Goal: Information Seeking & Learning: Learn about a topic

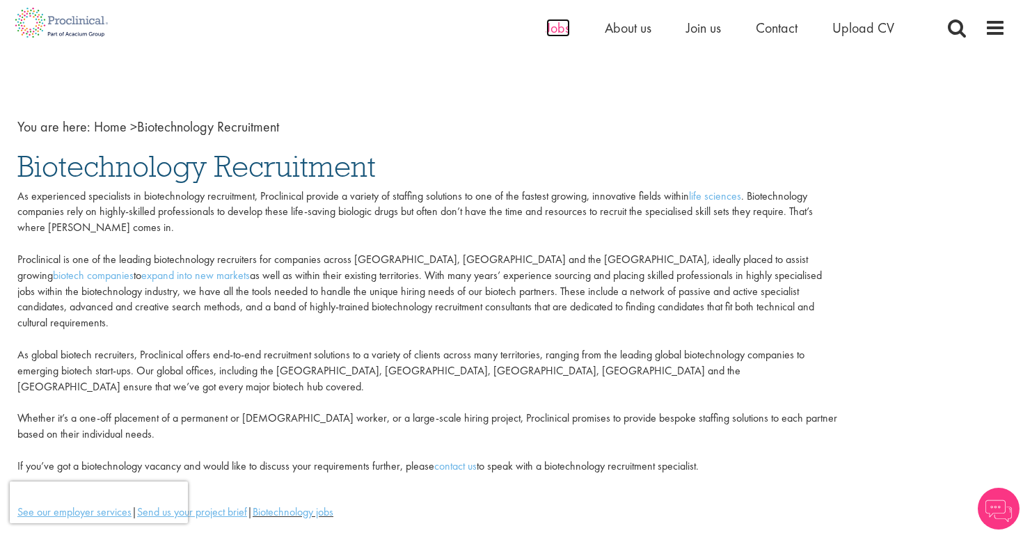
click at [559, 27] on span "Jobs" at bounding box center [558, 28] width 24 height 18
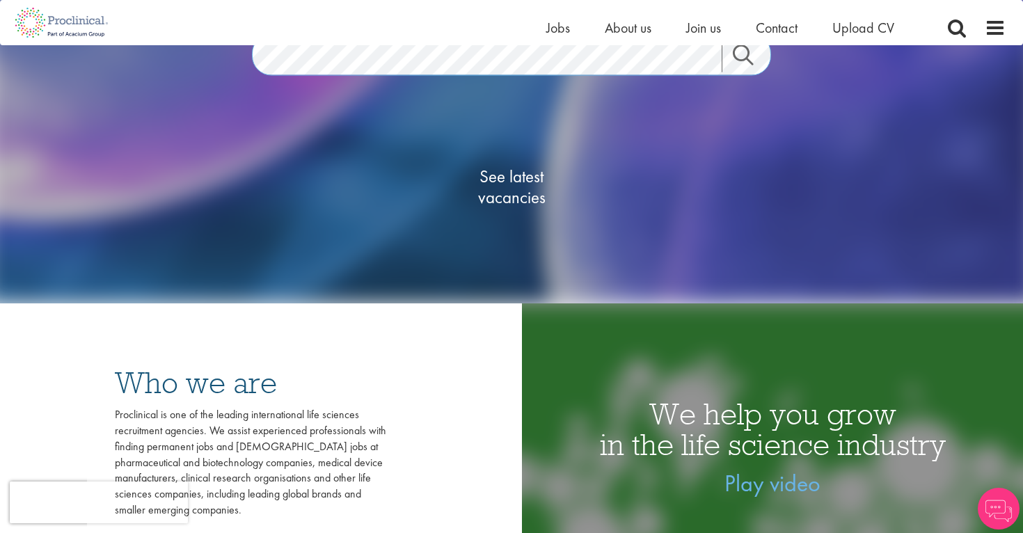
scroll to position [212, 0]
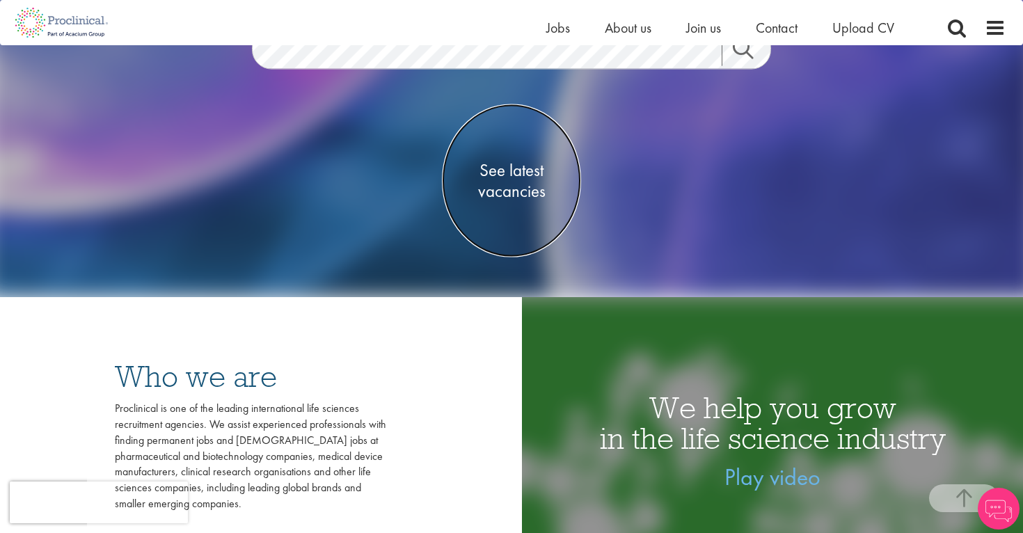
click at [518, 180] on span "See latest vacancies" at bounding box center [511, 181] width 139 height 42
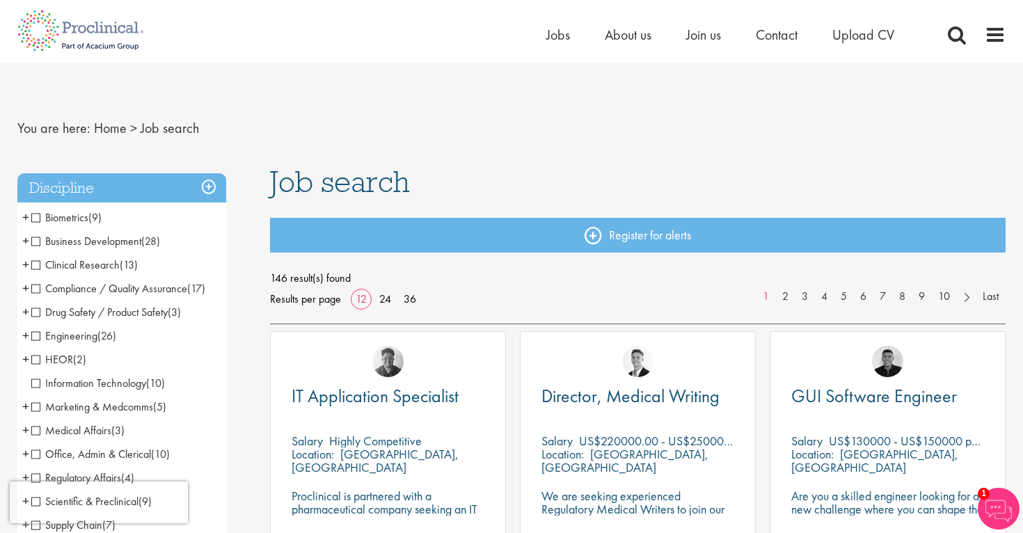
click at [35, 261] on span "Clinical Research" at bounding box center [75, 264] width 88 height 15
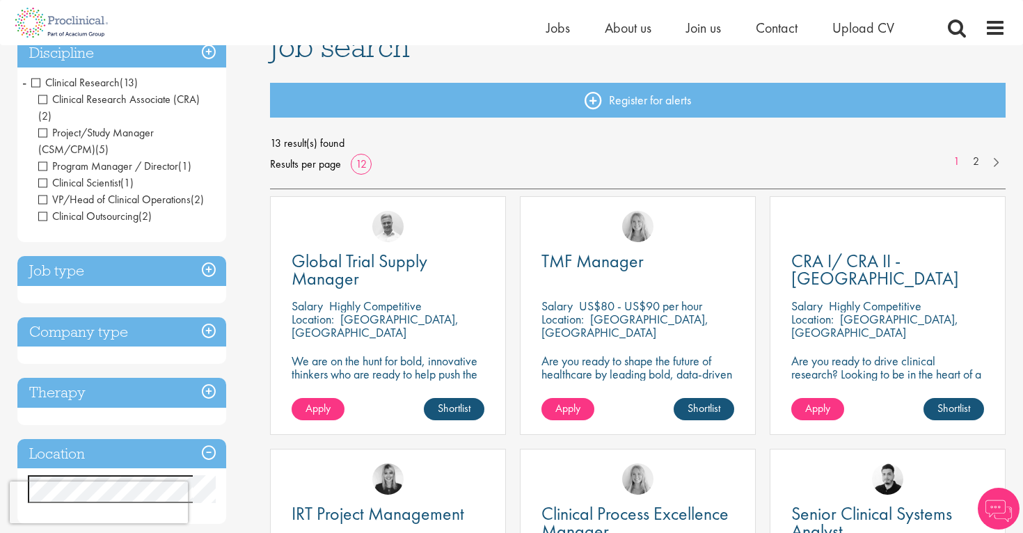
scroll to position [118, 0]
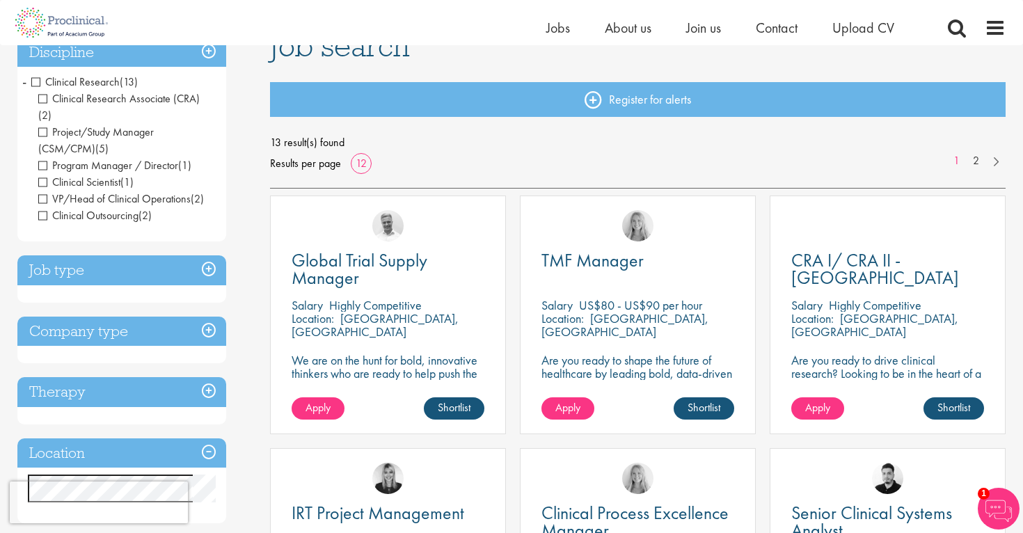
click at [208, 255] on h3 "Job type" at bounding box center [121, 270] width 209 height 30
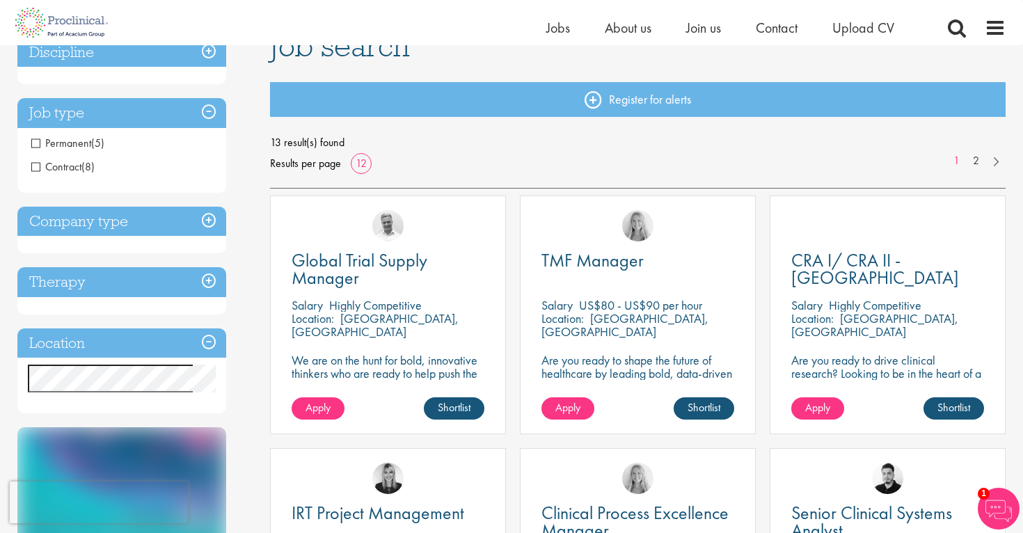
click at [36, 143] on span "Permanent" at bounding box center [61, 143] width 60 height 15
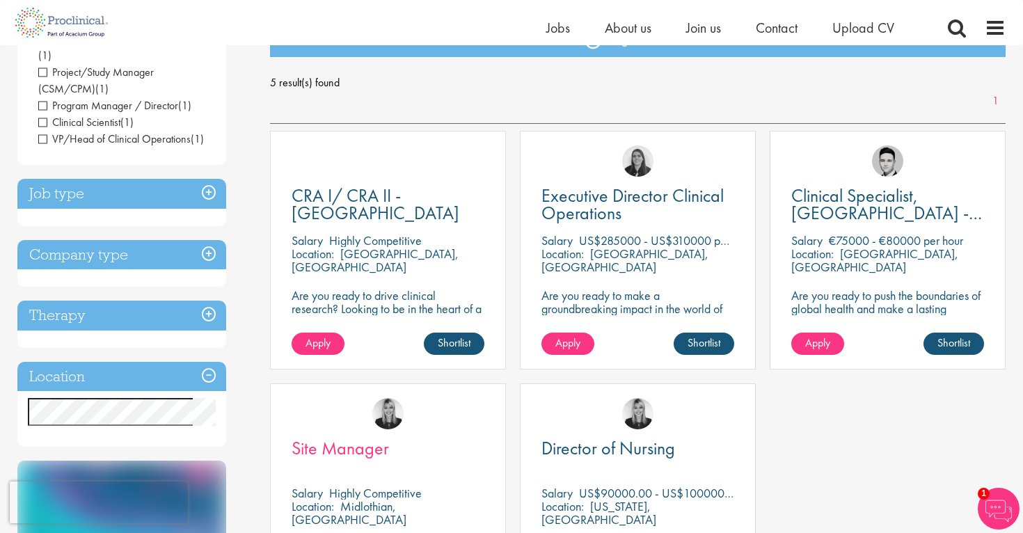
scroll to position [177, 0]
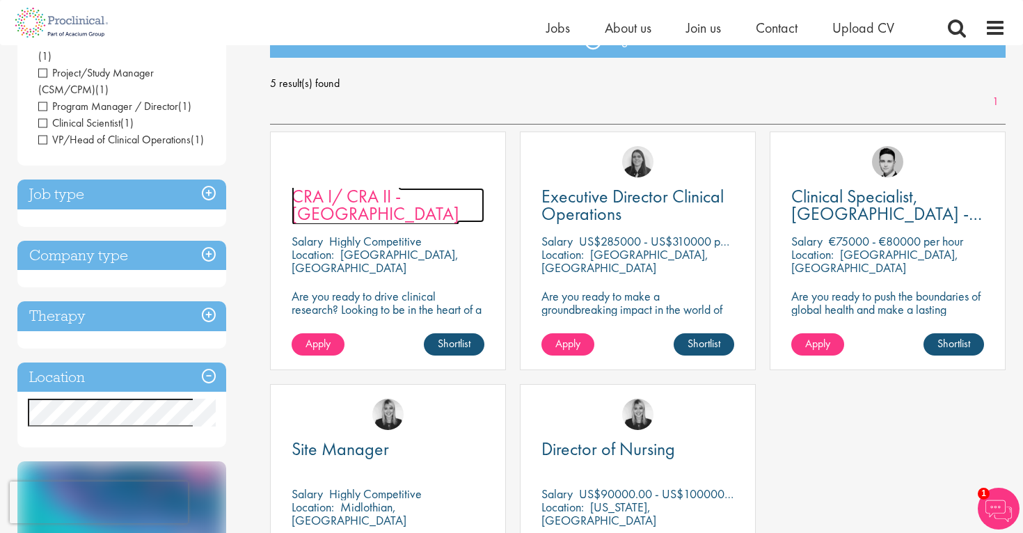
click at [414, 198] on span "CRA I/ CRA II - Hungary" at bounding box center [376, 204] width 168 height 41
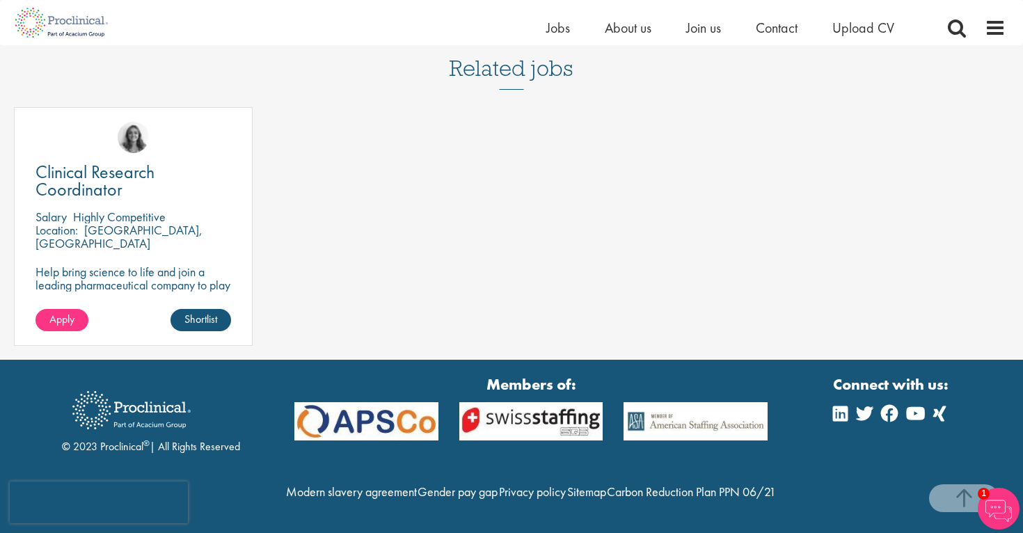
scroll to position [1097, 0]
